Goal: Task Accomplishment & Management: Use online tool/utility

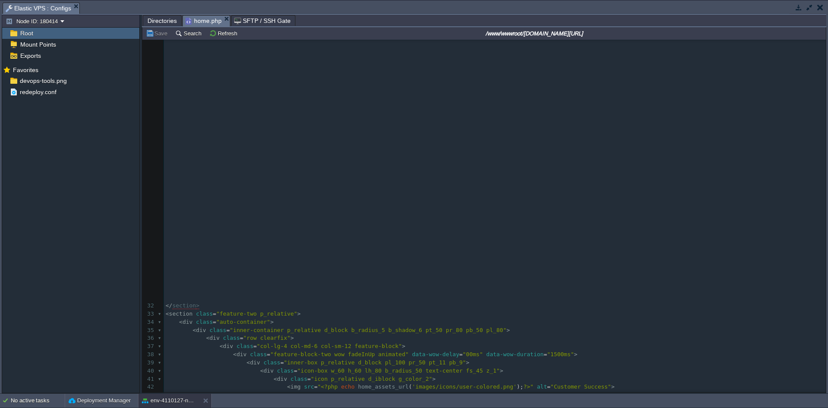
scroll to position [345, 0]
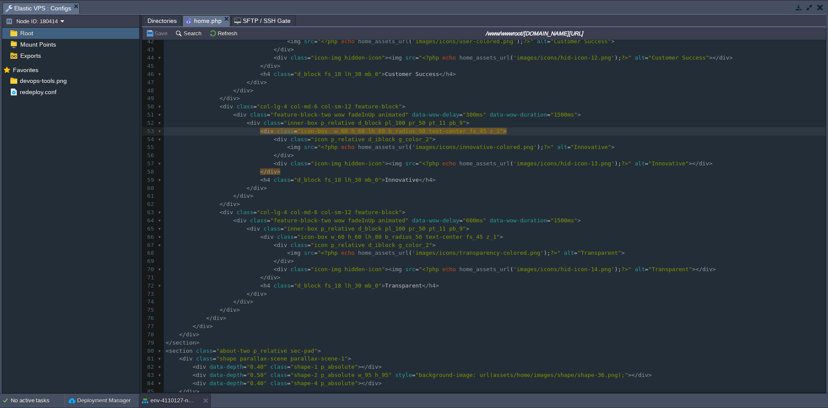
drag, startPoint x: 797, startPoint y: 7, endPoint x: 643, endPoint y: 56, distance: 161.5
click at [797, 7] on button "button" at bounding box center [799, 7] width 8 height 8
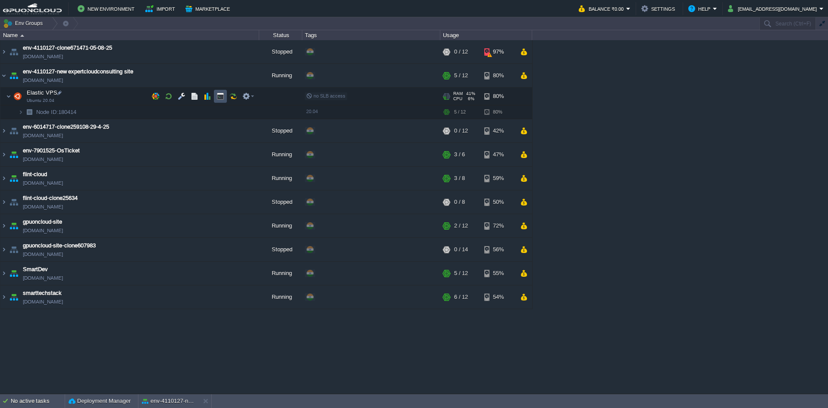
click at [222, 96] on button "button" at bounding box center [221, 96] width 8 height 8
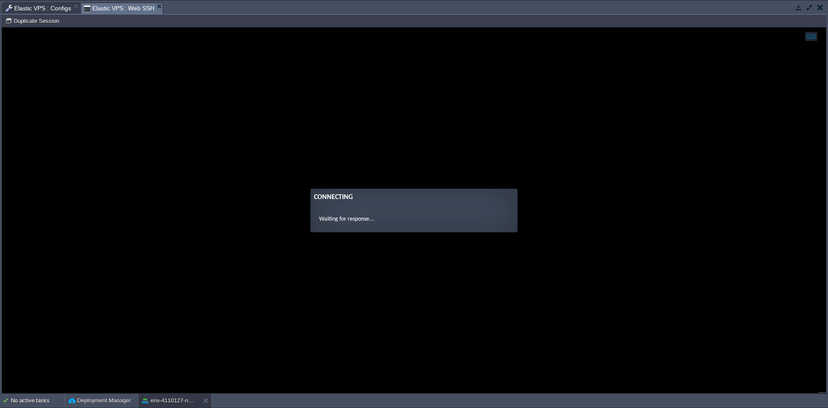
scroll to position [0, 0]
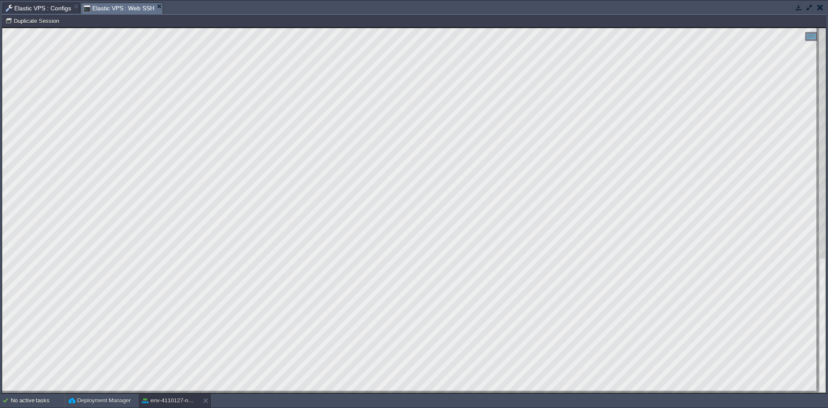
click at [231, 28] on html "Copy: Ctrl + Shift + C Paste: Ctrl + V Settings: Ctrl + Shift + Alt 0" at bounding box center [414, 28] width 824 height 0
click at [267, 28] on html "Copy: Ctrl + Shift + C Paste: Ctrl + V Settings: Ctrl + Shift + Alt 0" at bounding box center [414, 28] width 824 height 0
click at [47, 8] on span "Elastic VPS : Configs" at bounding box center [39, 8] width 66 height 10
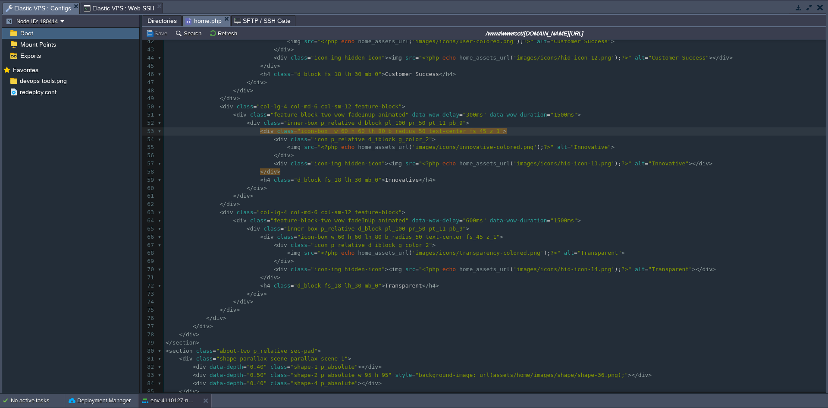
click at [159, 18] on span "Directories" at bounding box center [162, 21] width 29 height 10
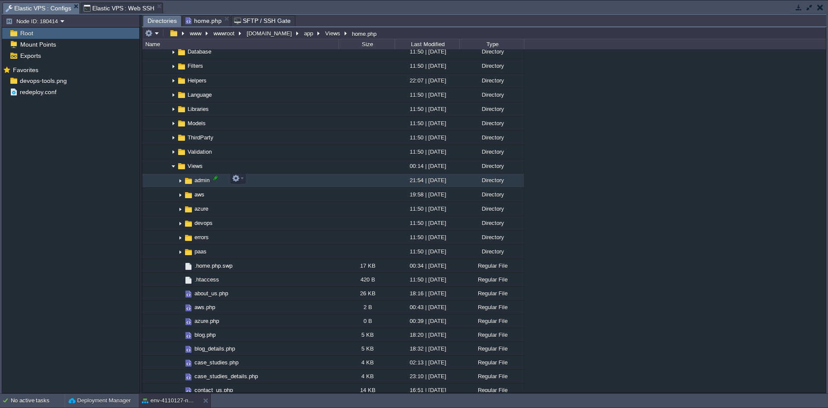
scroll to position [538, 0]
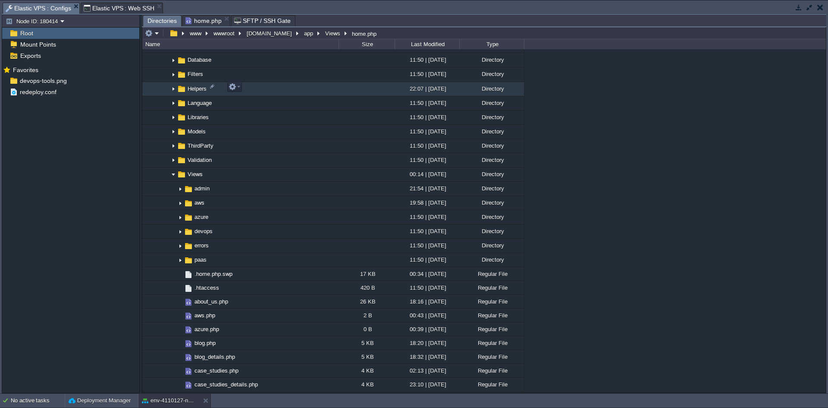
click at [175, 87] on img at bounding box center [173, 88] width 7 height 13
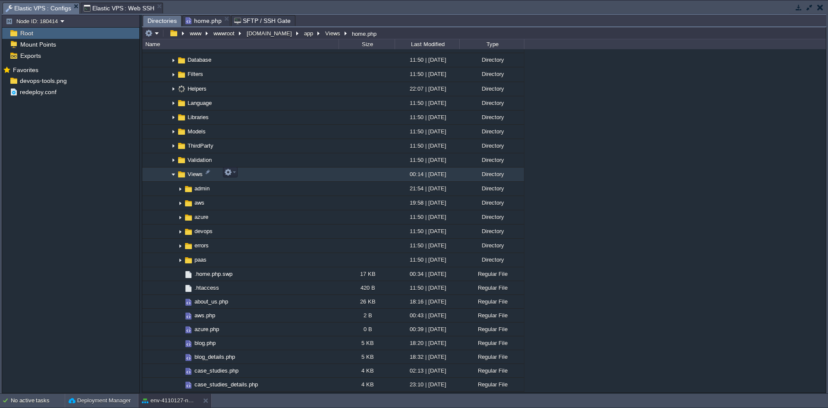
click at [174, 173] on img at bounding box center [173, 174] width 7 height 13
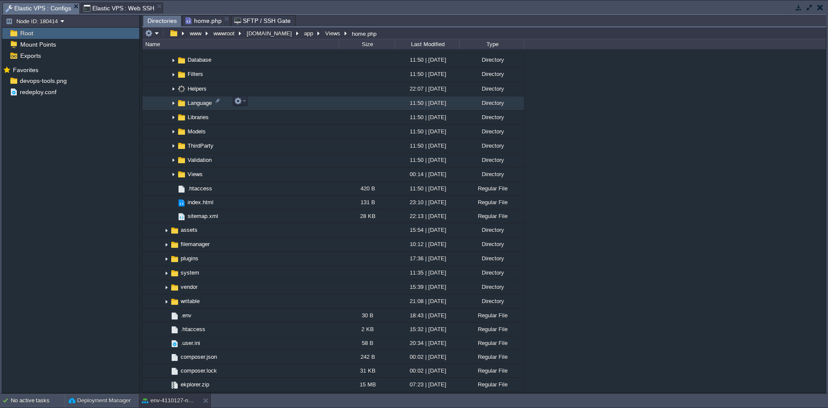
scroll to position [495, 0]
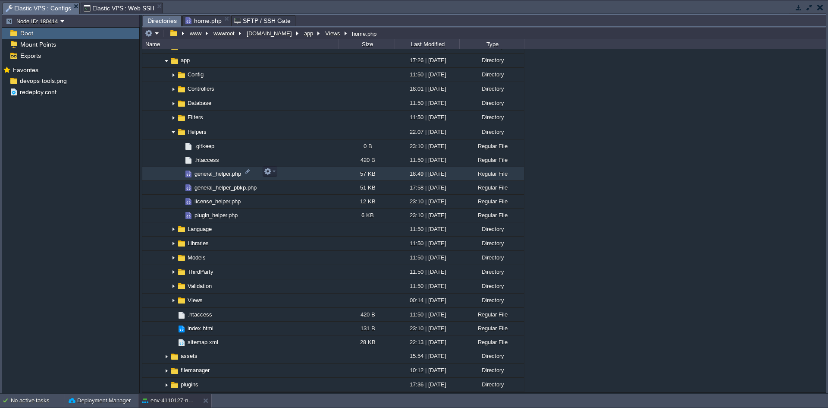
click at [213, 172] on span "general_helper.php" at bounding box center [217, 173] width 49 height 7
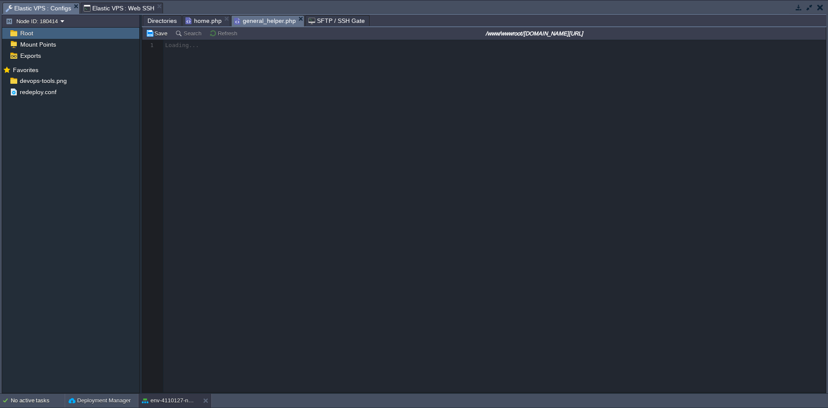
click at [157, 20] on span "Directories" at bounding box center [162, 21] width 29 height 10
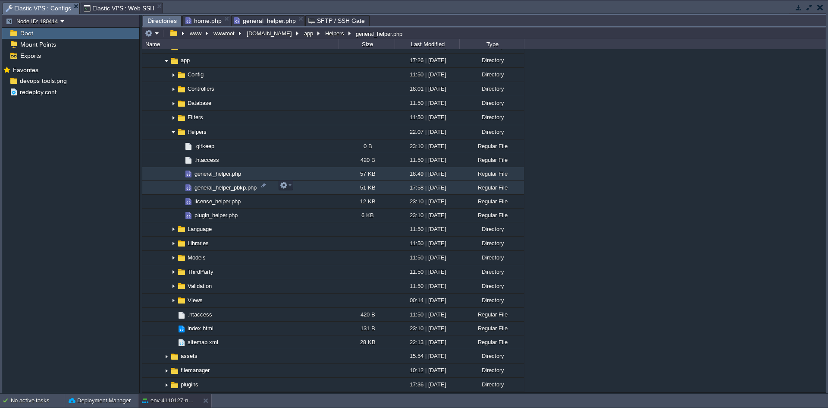
click at [206, 185] on span "general_helper_pbkp.php" at bounding box center [225, 187] width 65 height 7
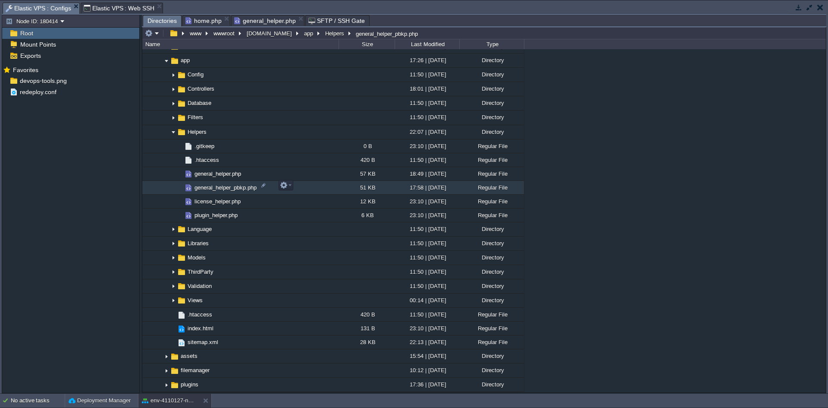
click at [206, 185] on span "general_helper_pbkp.php" at bounding box center [225, 187] width 65 height 7
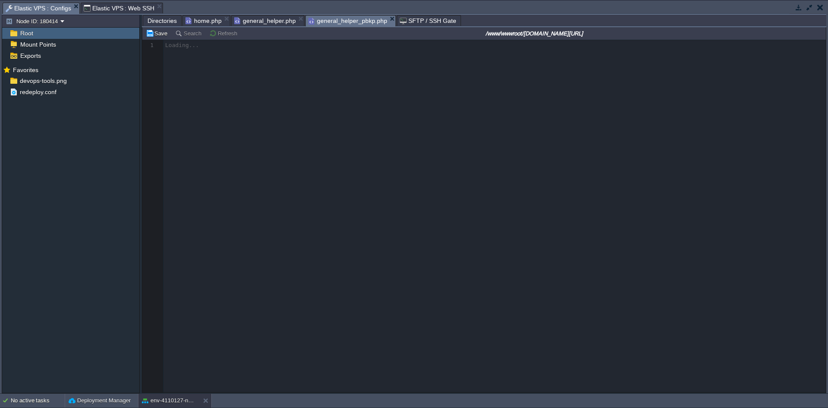
click at [159, 21] on span "Directories" at bounding box center [162, 21] width 29 height 10
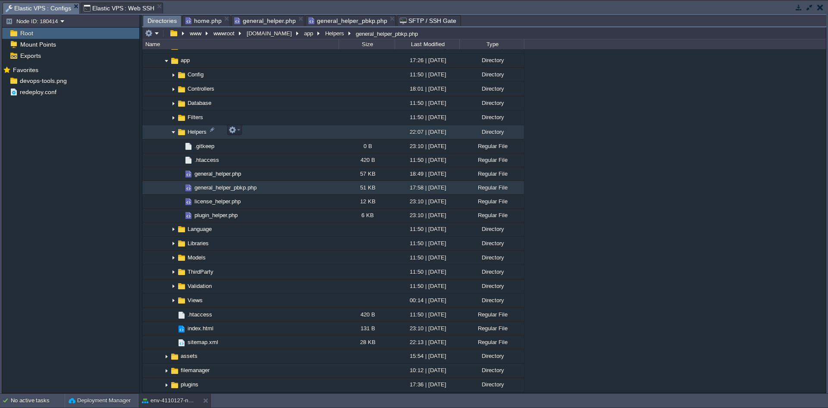
click at [172, 130] on img at bounding box center [173, 132] width 7 height 13
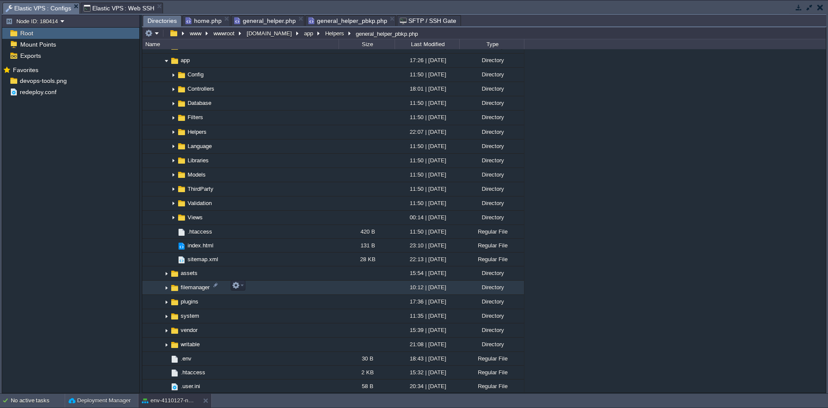
click at [168, 284] on img at bounding box center [166, 287] width 7 height 13
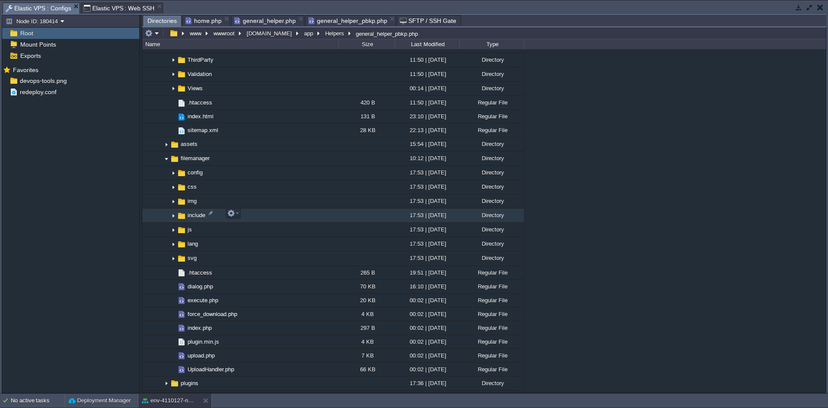
scroll to position [624, 0]
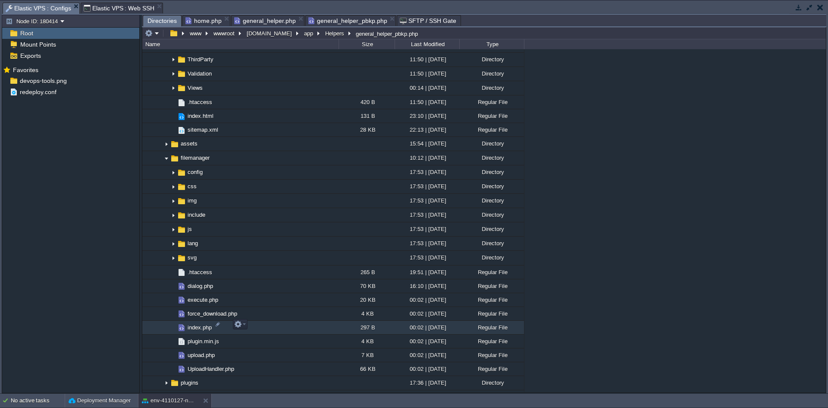
click at [198, 324] on span "index.php" at bounding box center [199, 327] width 27 height 7
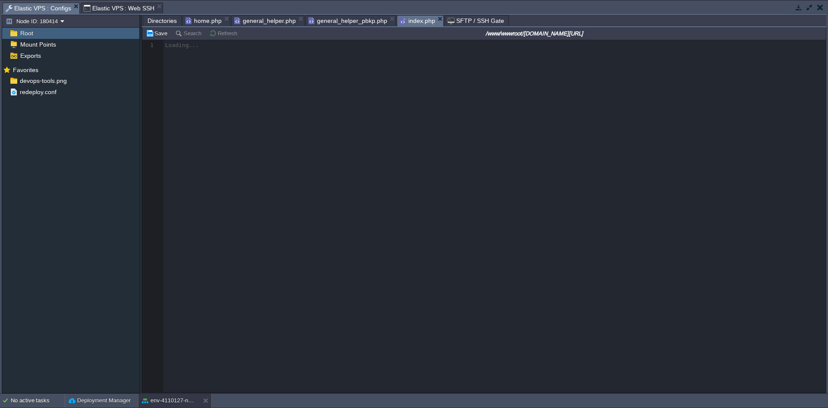
click at [256, 20] on span "general_helper.php" at bounding box center [265, 21] width 62 height 10
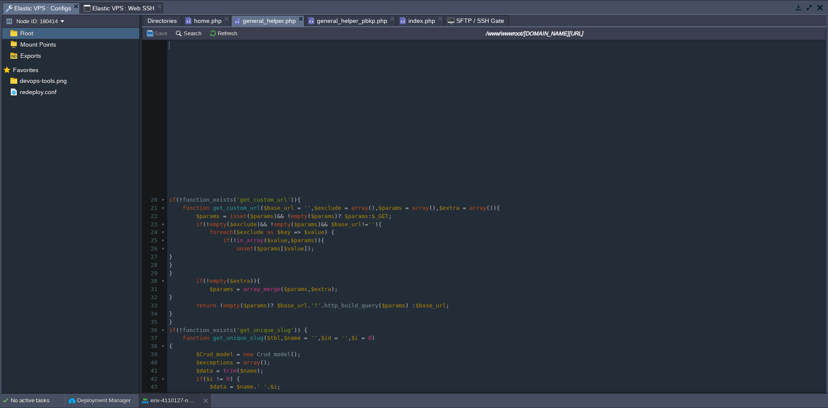
scroll to position [0, 0]
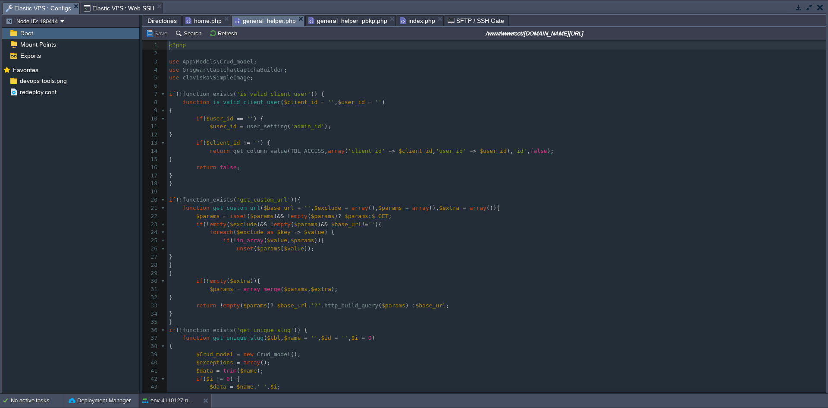
click at [162, 18] on span "Directories" at bounding box center [162, 21] width 29 height 10
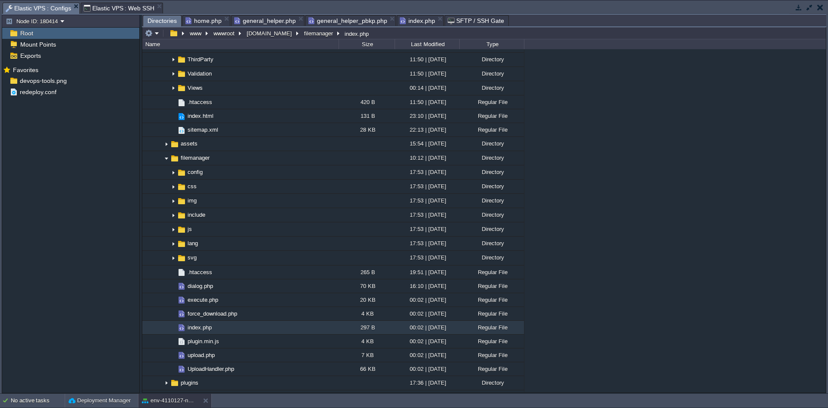
click at [112, 3] on div "Elastic VPS : Web SSH" at bounding box center [122, 8] width 83 height 11
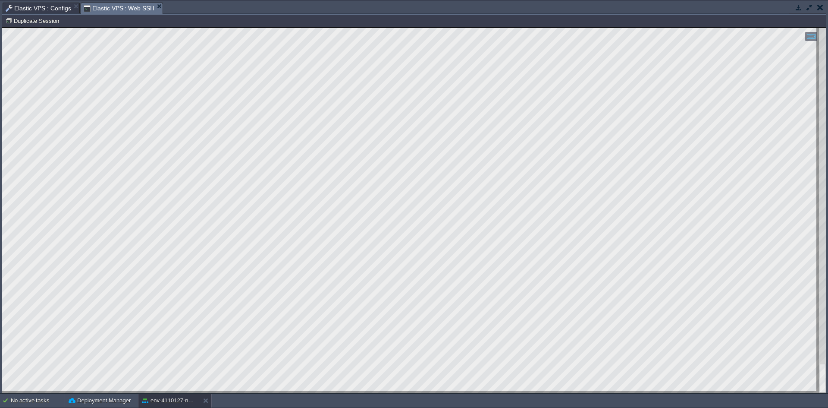
click at [347, 28] on html "Copy: Ctrl + Shift + C Paste: Ctrl + V Settings: Ctrl + Shift + Alt 0" at bounding box center [414, 28] width 824 height 0
click at [116, 6] on span "Elastic VPS : Web SSH" at bounding box center [119, 8] width 71 height 11
click at [47, 8] on span "Elastic VPS : Configs" at bounding box center [39, 8] width 66 height 10
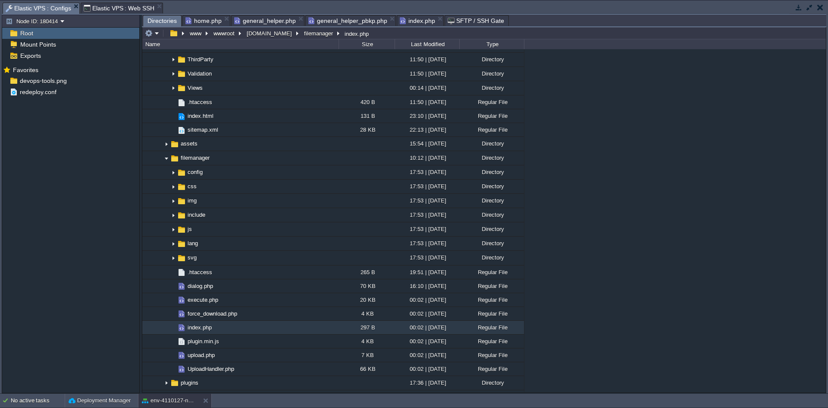
click at [253, 18] on span "general_helper.php" at bounding box center [265, 21] width 62 height 10
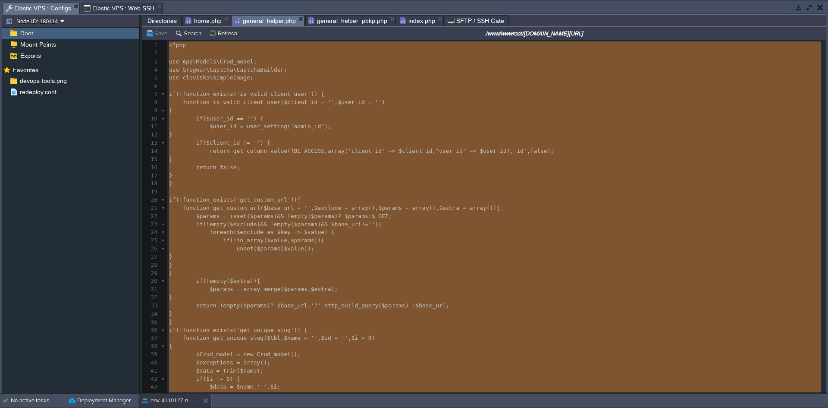
type textarea "-"
click at [344, 22] on span "general_helper_pbkp.php" at bounding box center [347, 21] width 79 height 10
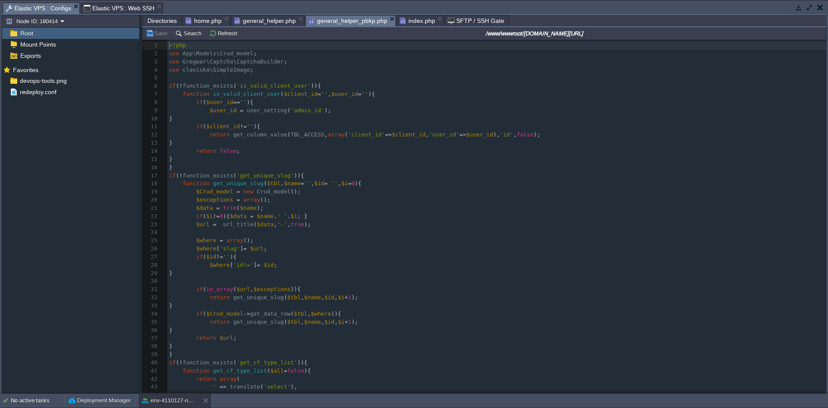
scroll to position [3, 0]
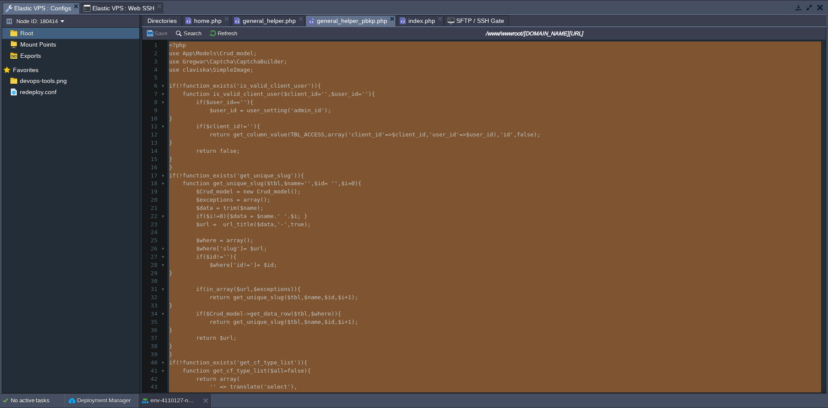
type textarea "-"
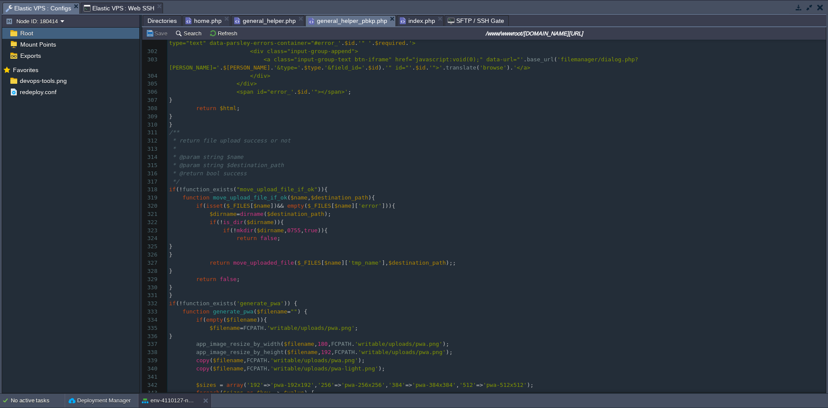
scroll to position [2631, 0]
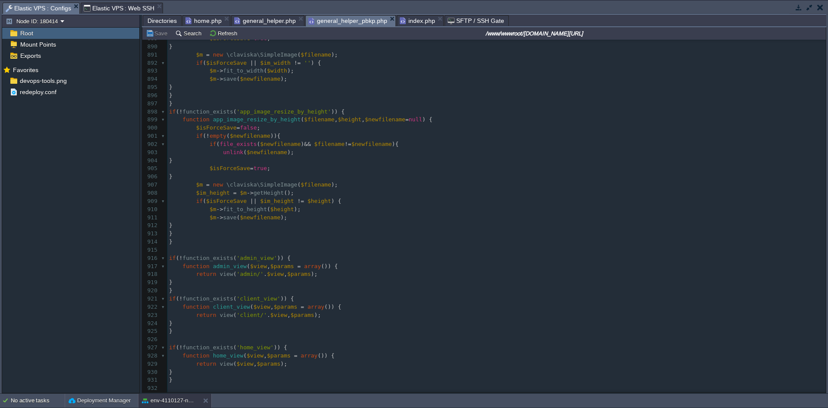
click at [255, 18] on span "general_helper.php" at bounding box center [265, 21] width 62 height 10
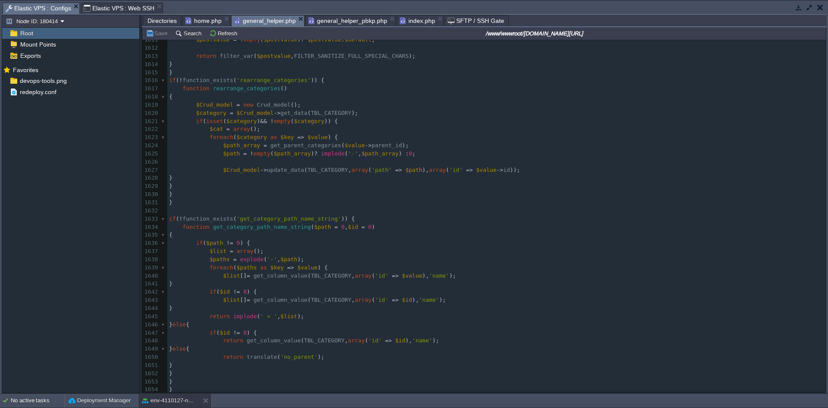
click at [101, 8] on span "Elastic VPS : Web SSH" at bounding box center [119, 8] width 71 height 10
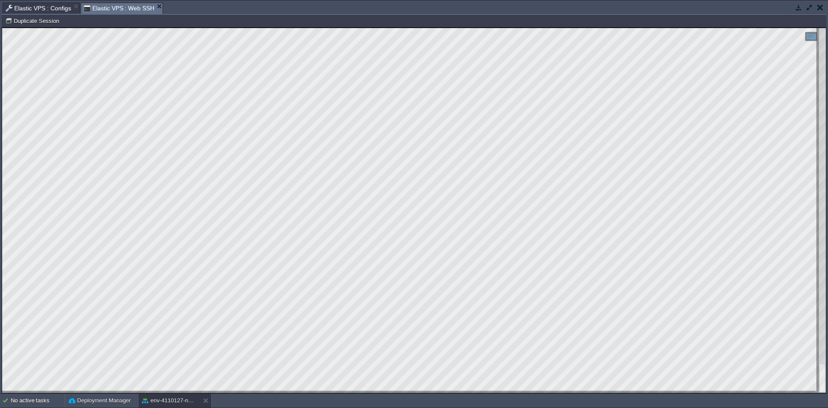
click at [275, 392] on div at bounding box center [414, 210] width 824 height 365
click at [456, 28] on html "Copy: Ctrl + Shift + C Paste: Ctrl + V Settings: Ctrl + Shift + Alt 0" at bounding box center [414, 28] width 824 height 0
click at [2, 160] on div at bounding box center [414, 210] width 825 height 366
click at [372, 28] on html "Copy: Ctrl + Shift + C Paste: Ctrl + V Settings: Ctrl + Shift + Alt 0" at bounding box center [414, 28] width 824 height 0
click at [231, 28] on html "Copy: Ctrl + Shift + C Paste: Ctrl + V Settings: Ctrl + Shift + Alt 0" at bounding box center [414, 28] width 824 height 0
